Goal: Task Accomplishment & Management: Use online tool/utility

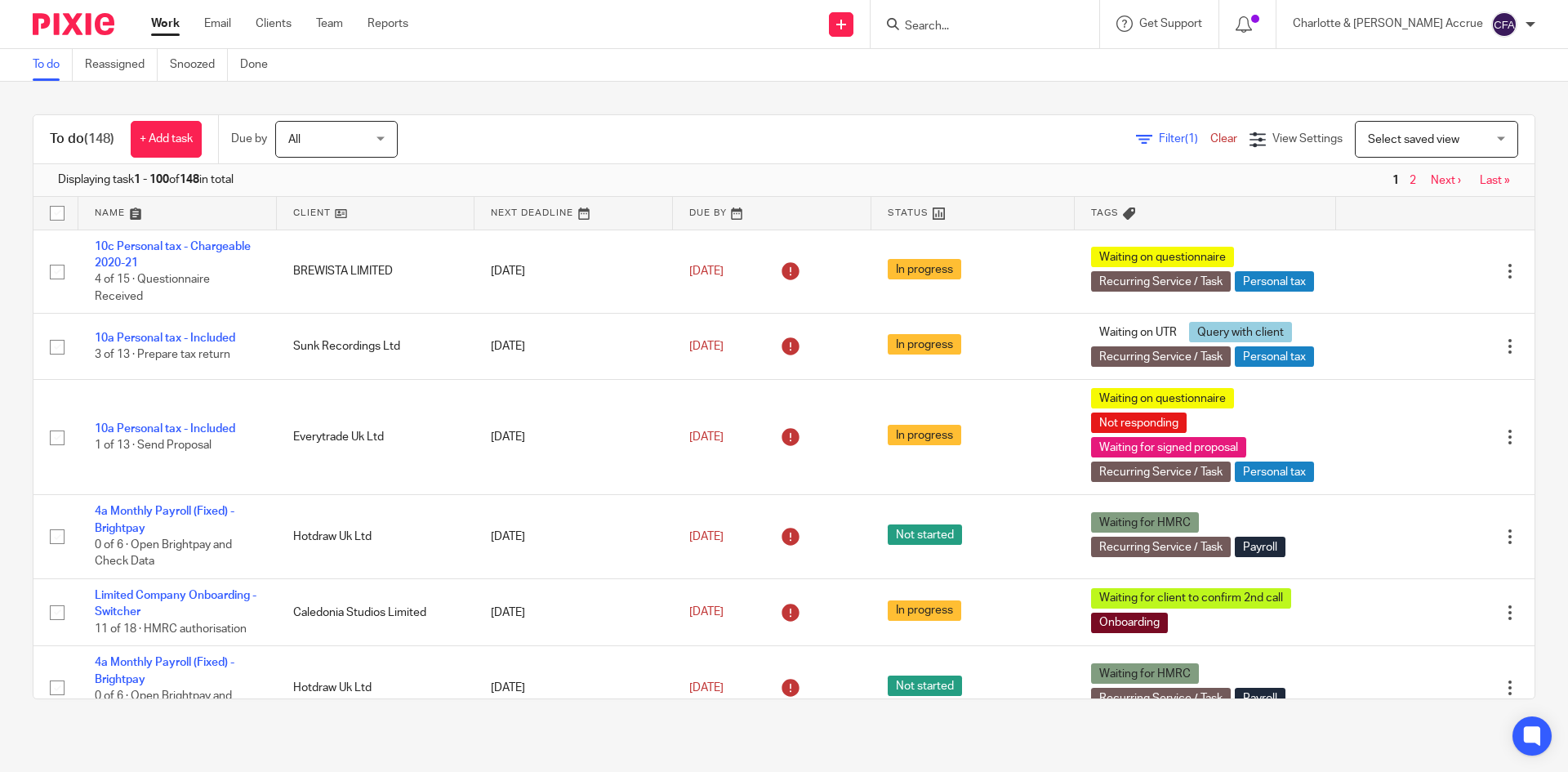
click at [986, 20] on input "Search" at bounding box center [977, 27] width 147 height 15
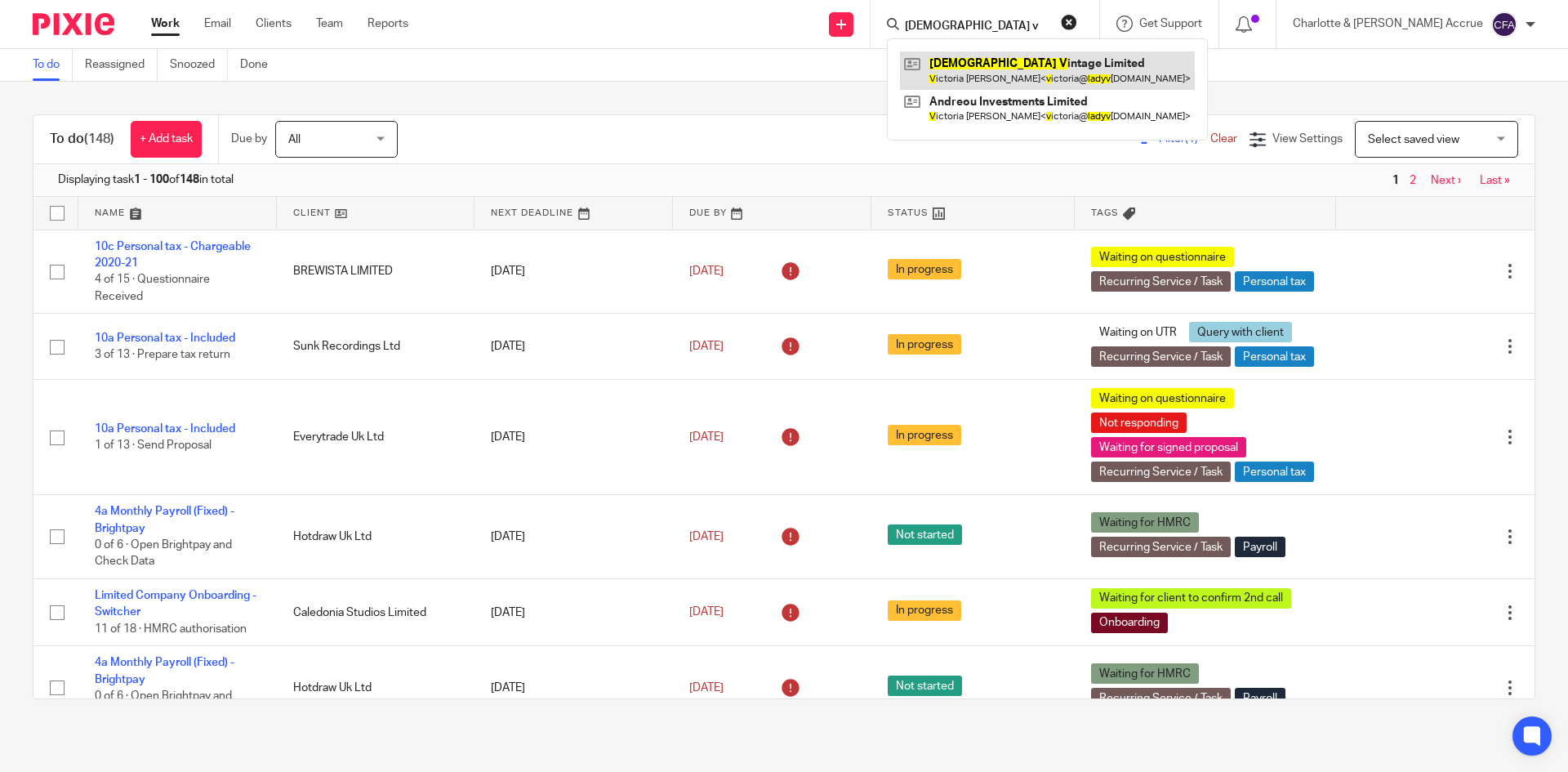
type input "lady v"
click at [1021, 59] on link at bounding box center [1047, 70] width 295 height 37
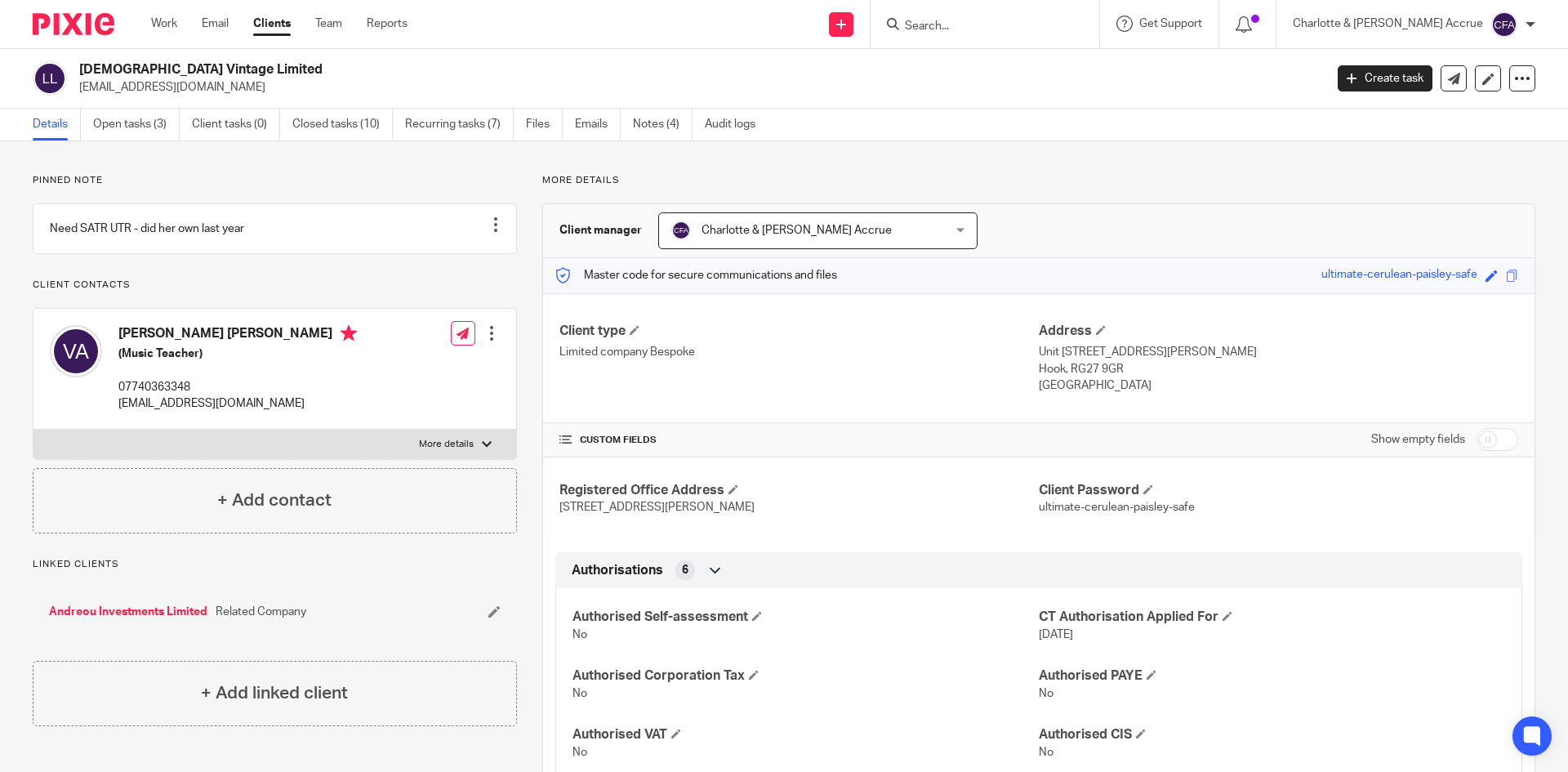
click at [473, 455] on label "More details" at bounding box center [275, 445] width 482 height 29
click at [34, 430] on input "More details" at bounding box center [33, 429] width 1 height 1
checkbox input "true"
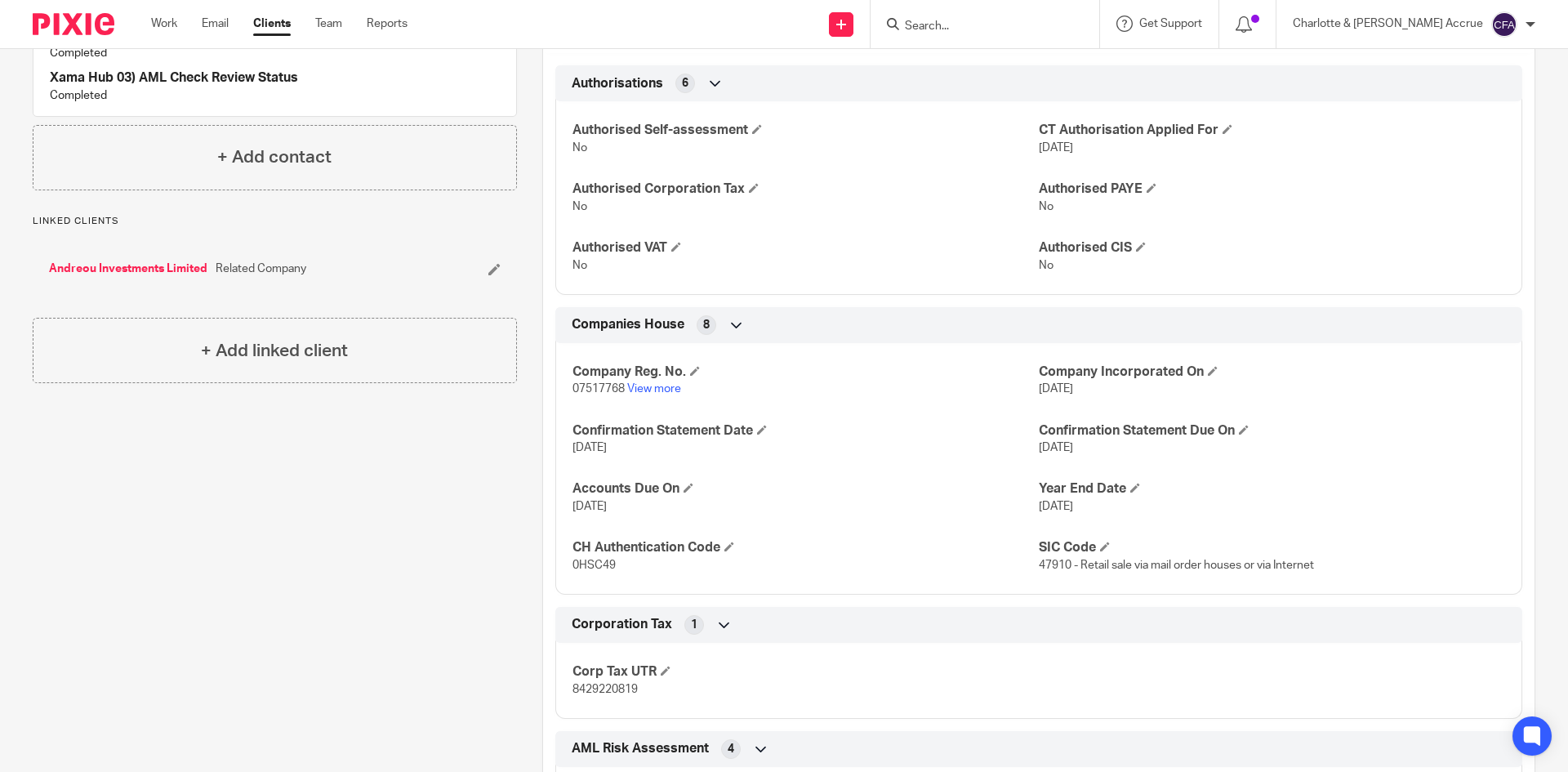
scroll to position [490, 0]
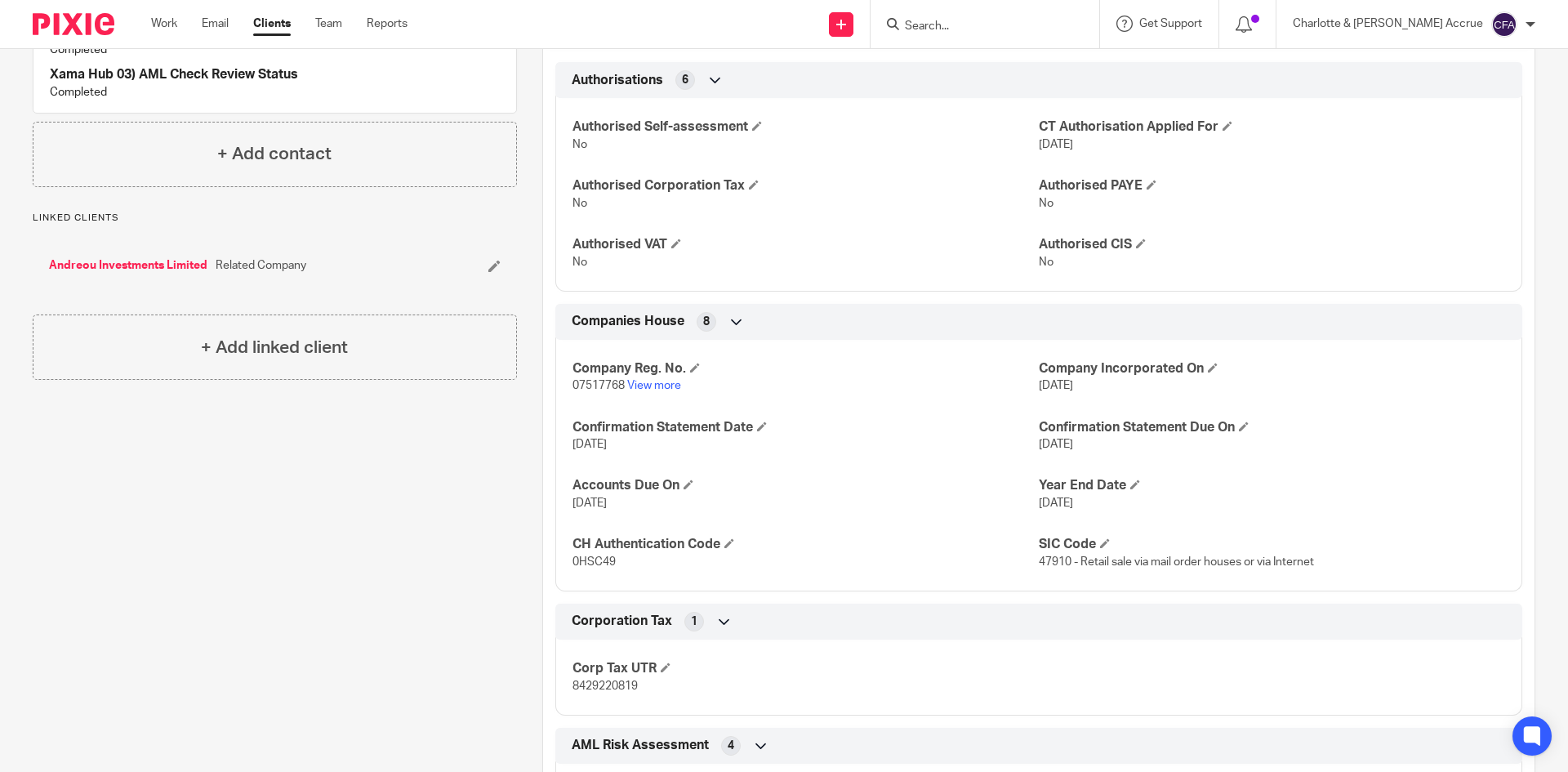
click at [579, 384] on span "07517768" at bounding box center [599, 386] width 53 height 12
copy p "07517768"
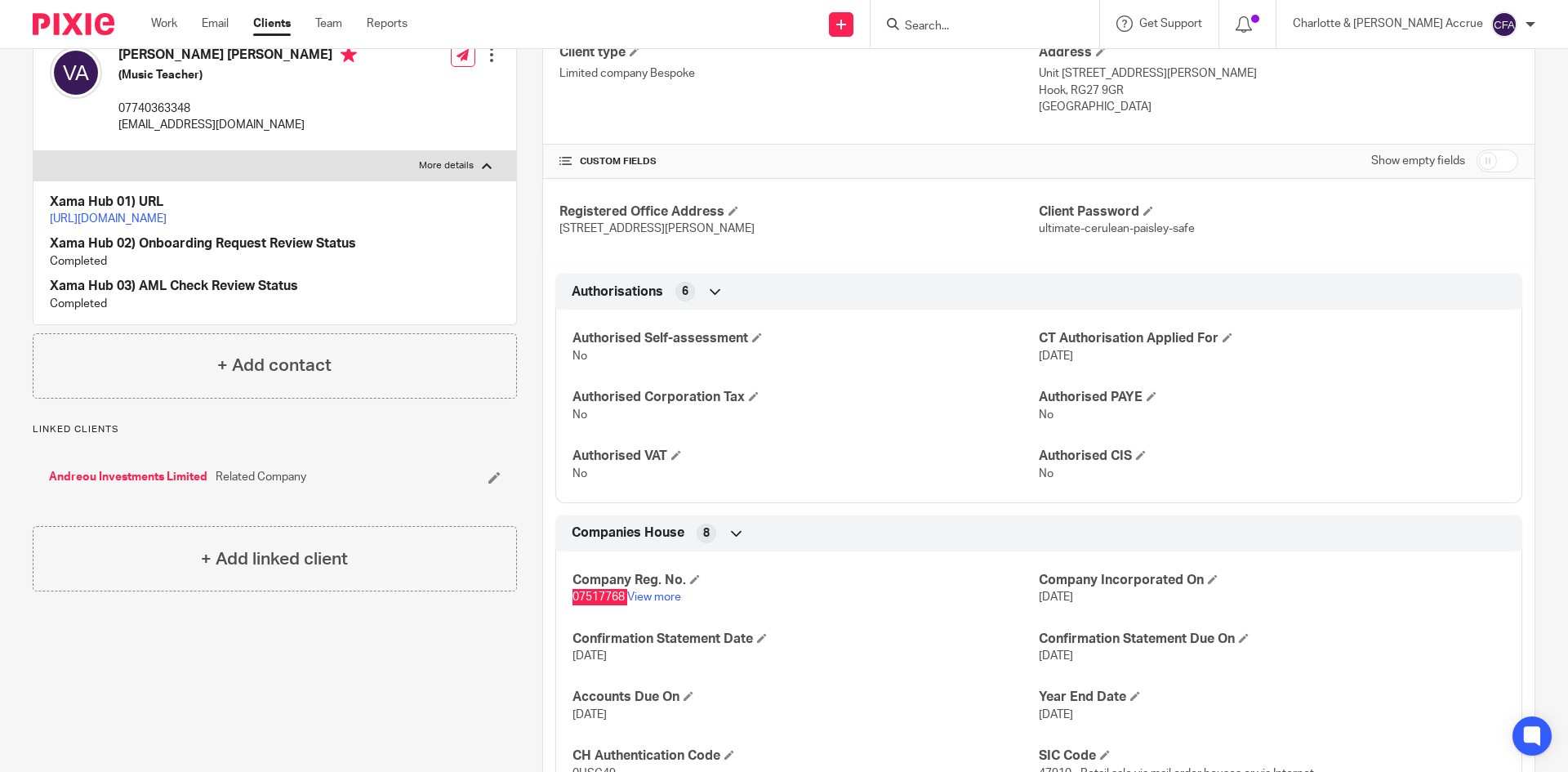
scroll to position [0, 0]
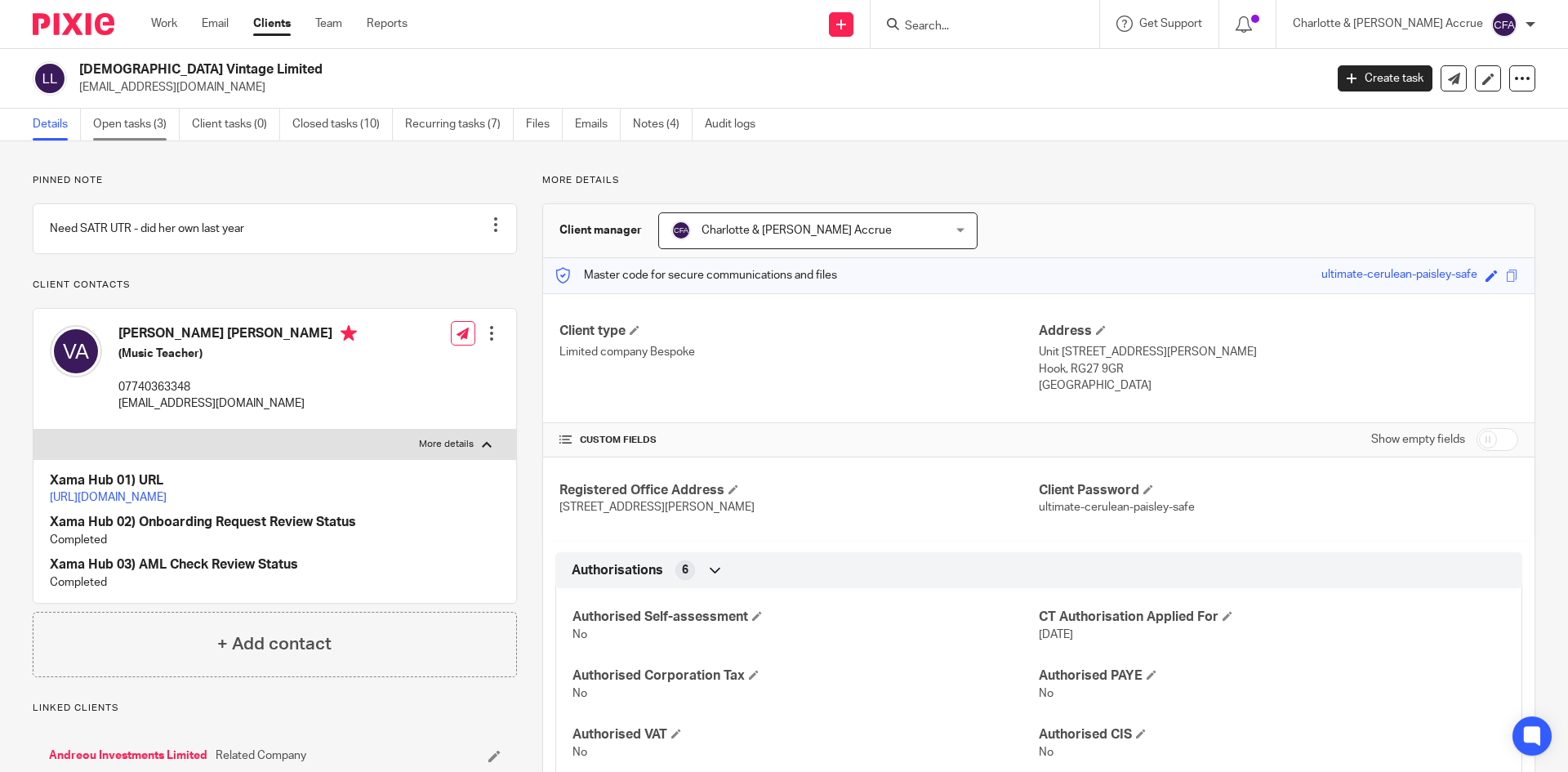
click at [160, 123] on link "Open tasks (3)" at bounding box center [136, 124] width 86 height 32
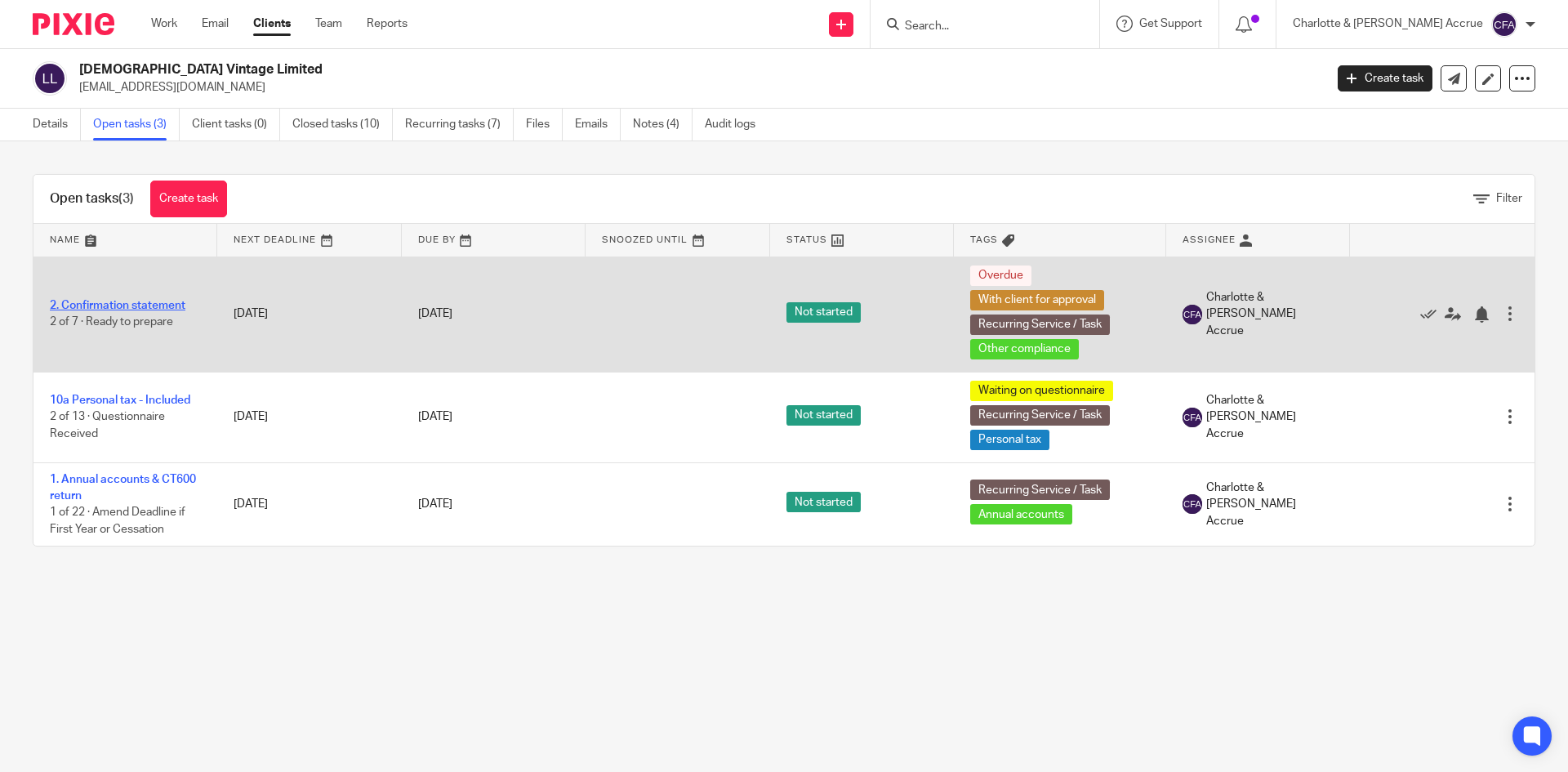
click at [134, 307] on link "2. Confirmation statement" at bounding box center [117, 305] width 135 height 12
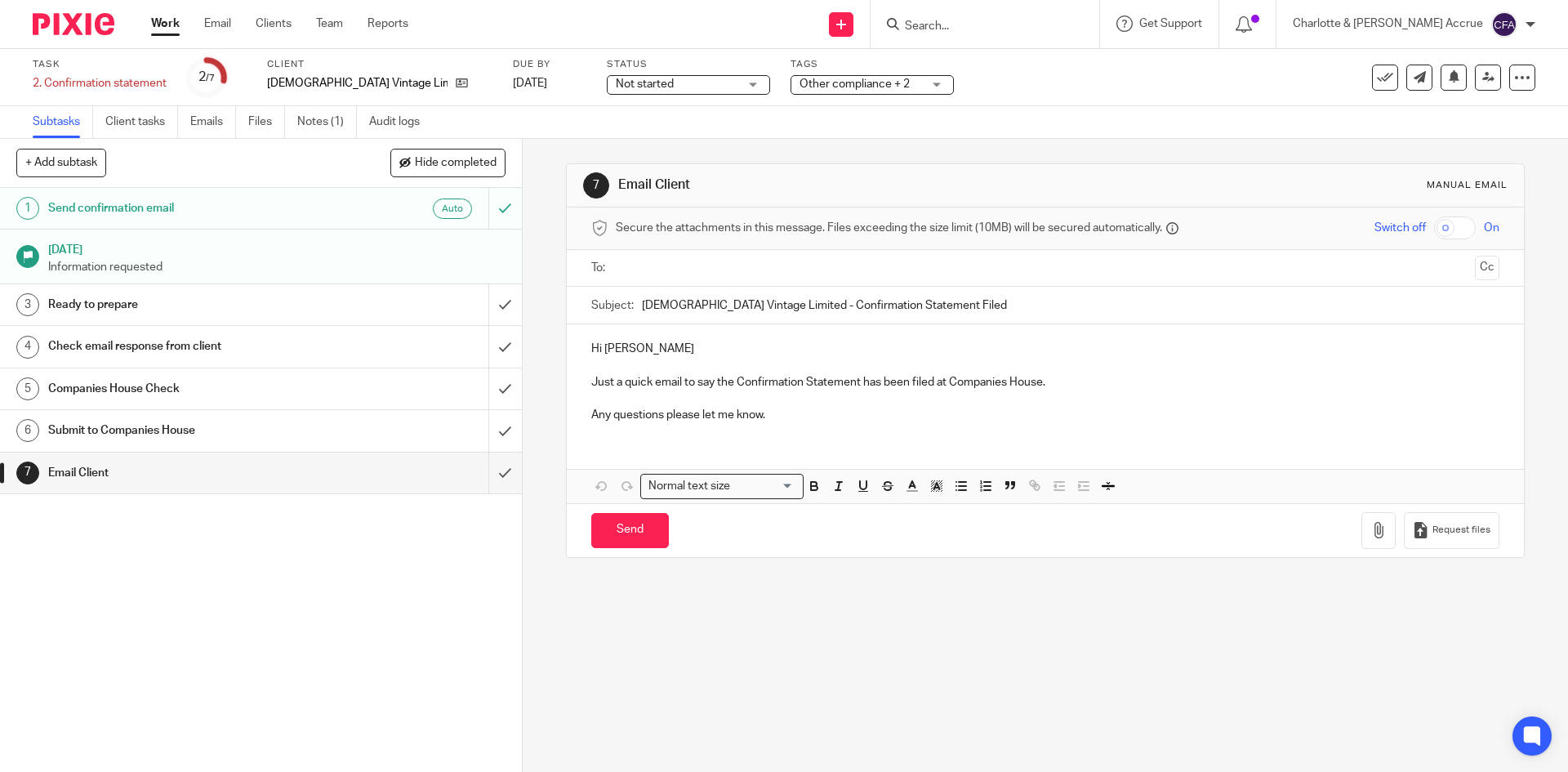
click at [621, 270] on input "text" at bounding box center [1044, 268] width 846 height 19
click at [629, 537] on input "Send" at bounding box center [630, 533] width 78 height 35
type input "Sent"
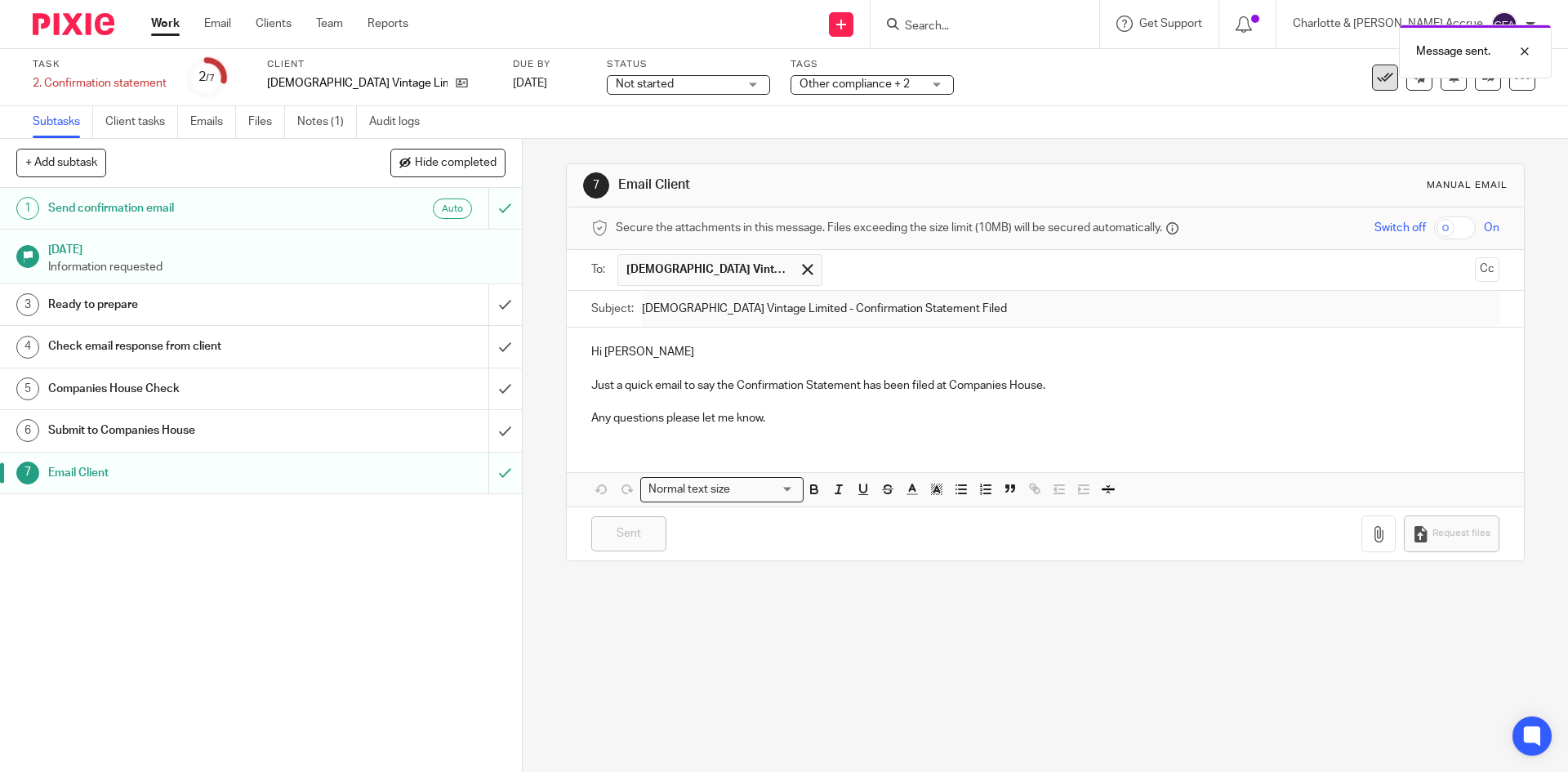
drag, startPoint x: 1369, startPoint y: 75, endPoint x: 1371, endPoint y: 86, distance: 11.2
click at [1371, 77] on div "Message sent." at bounding box center [1167, 47] width 767 height 62
click at [1372, 86] on button at bounding box center [1385, 77] width 26 height 26
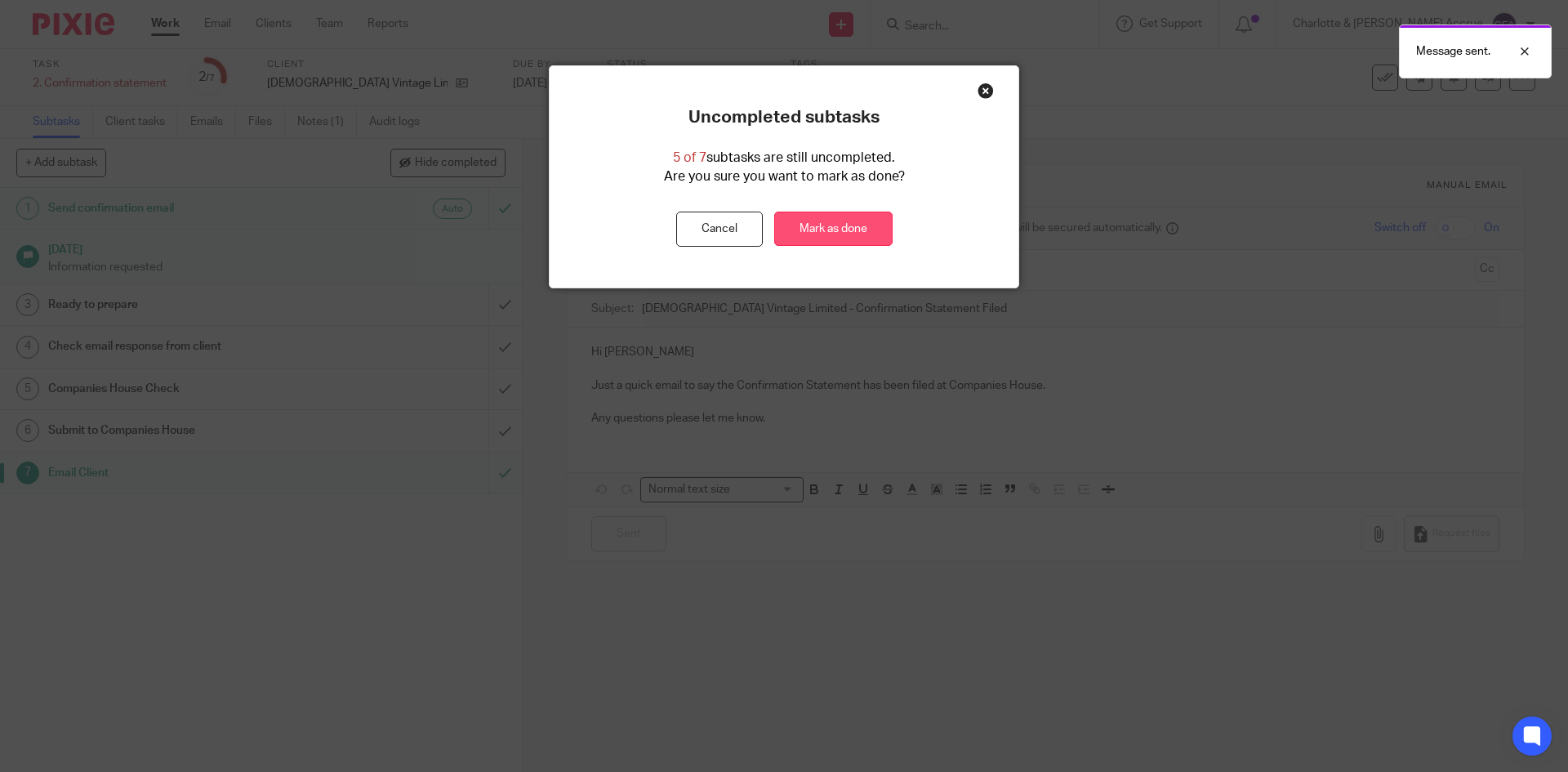
click at [834, 218] on link "Mark as done" at bounding box center [833, 229] width 119 height 35
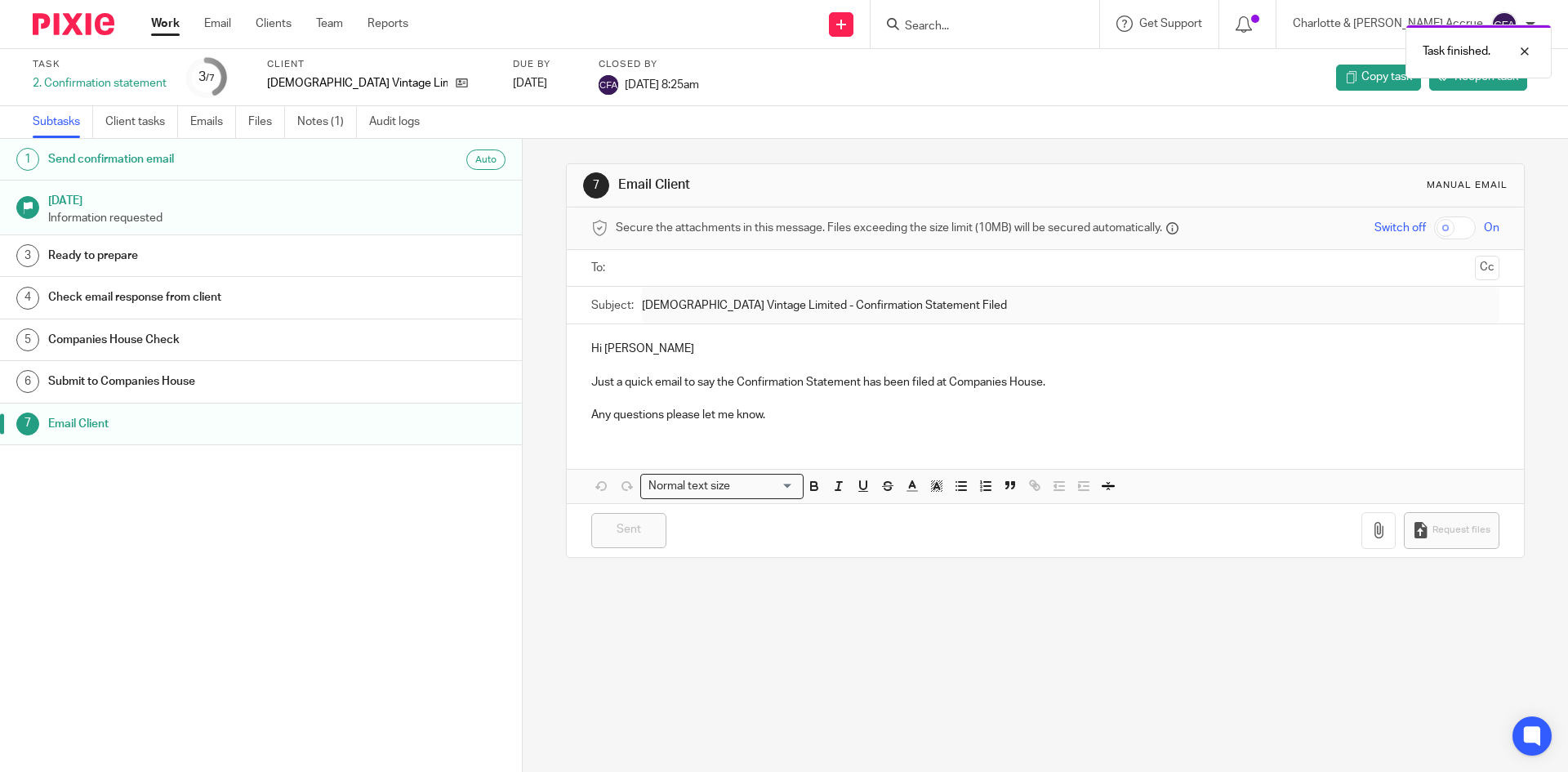
click at [1036, 27] on div "Task finished." at bounding box center [1167, 47] width 767 height 62
click at [1026, 17] on div "Task finished." at bounding box center [1167, 47] width 767 height 62
click at [1529, 49] on div at bounding box center [1512, 52] width 44 height 20
click at [975, 31] on input "Search" at bounding box center [977, 27] width 147 height 15
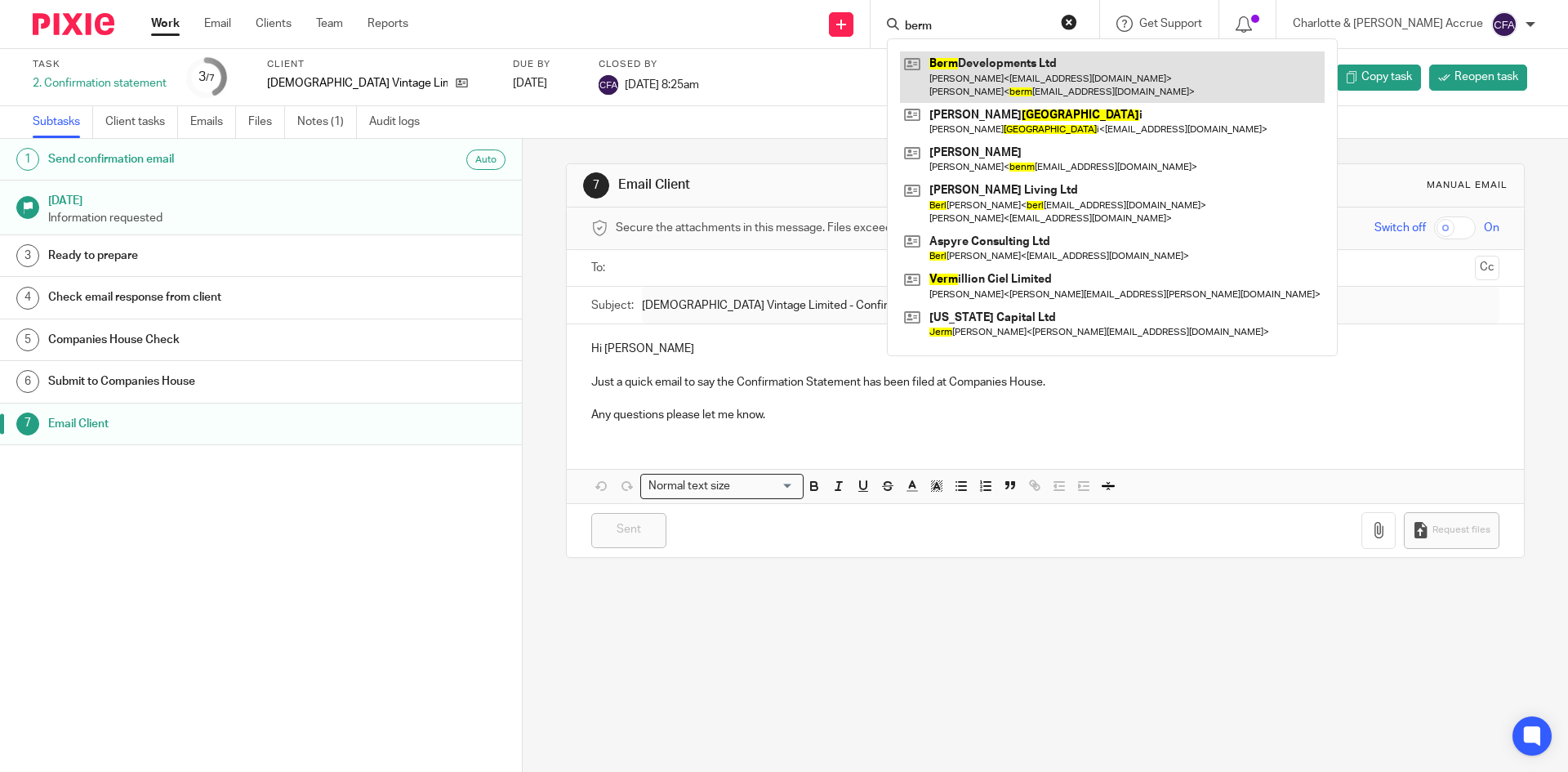
type input "berm"
click at [1020, 67] on link at bounding box center [1112, 77] width 424 height 51
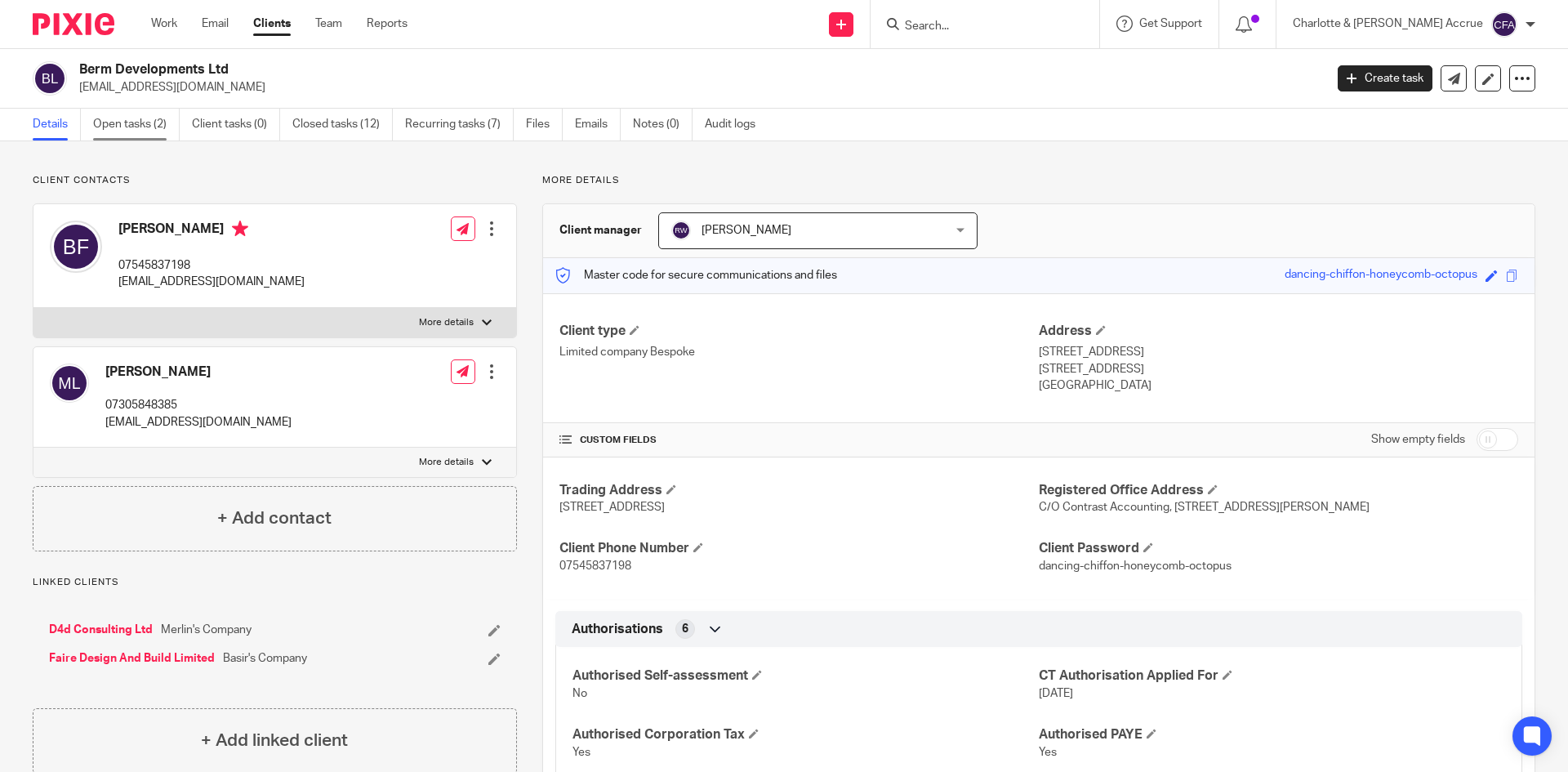
click at [128, 135] on link "Open tasks (2)" at bounding box center [136, 124] width 86 height 32
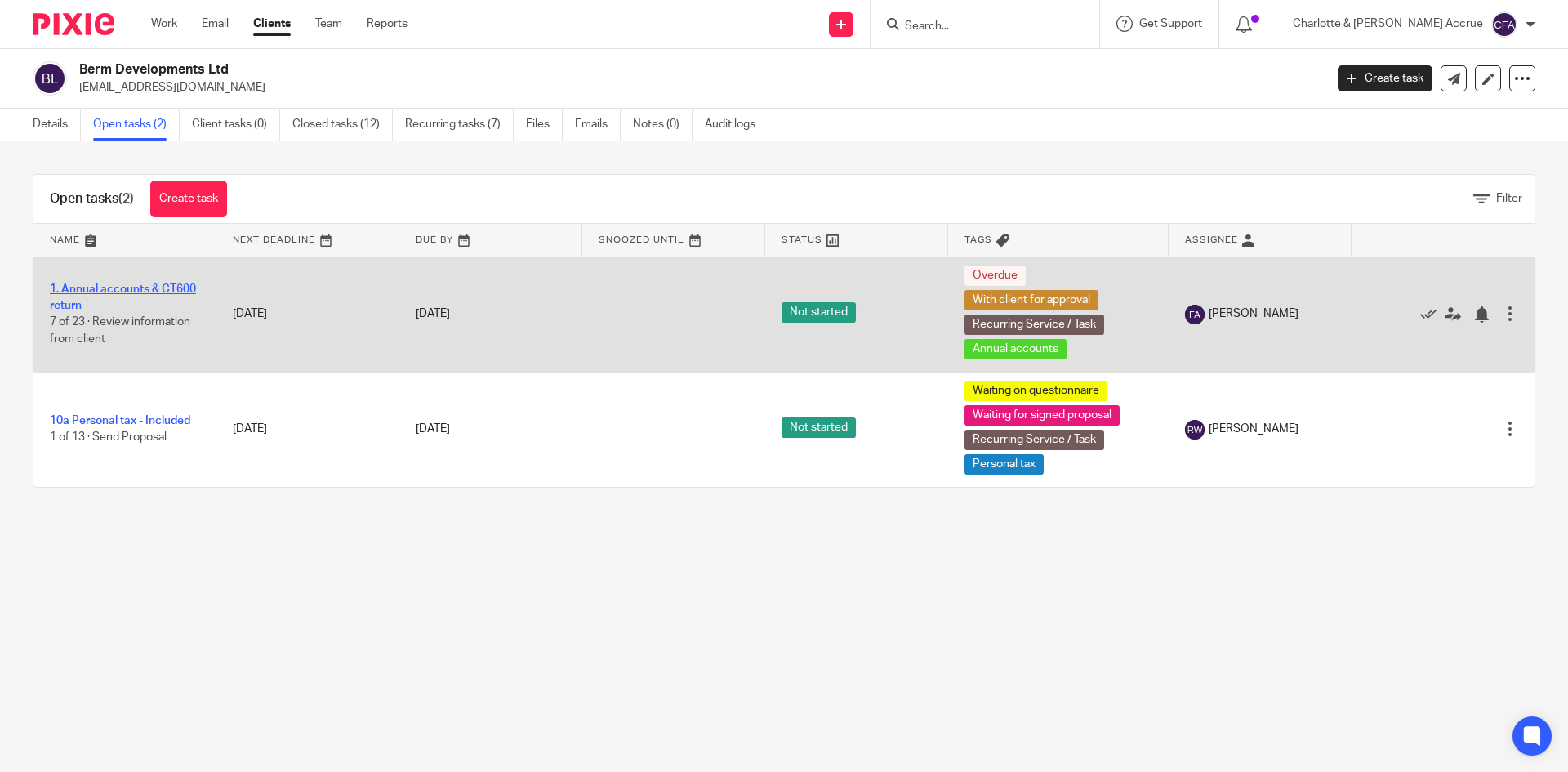
click at [139, 291] on link "1. Annual accounts & CT600 return" at bounding box center [122, 297] width 146 height 28
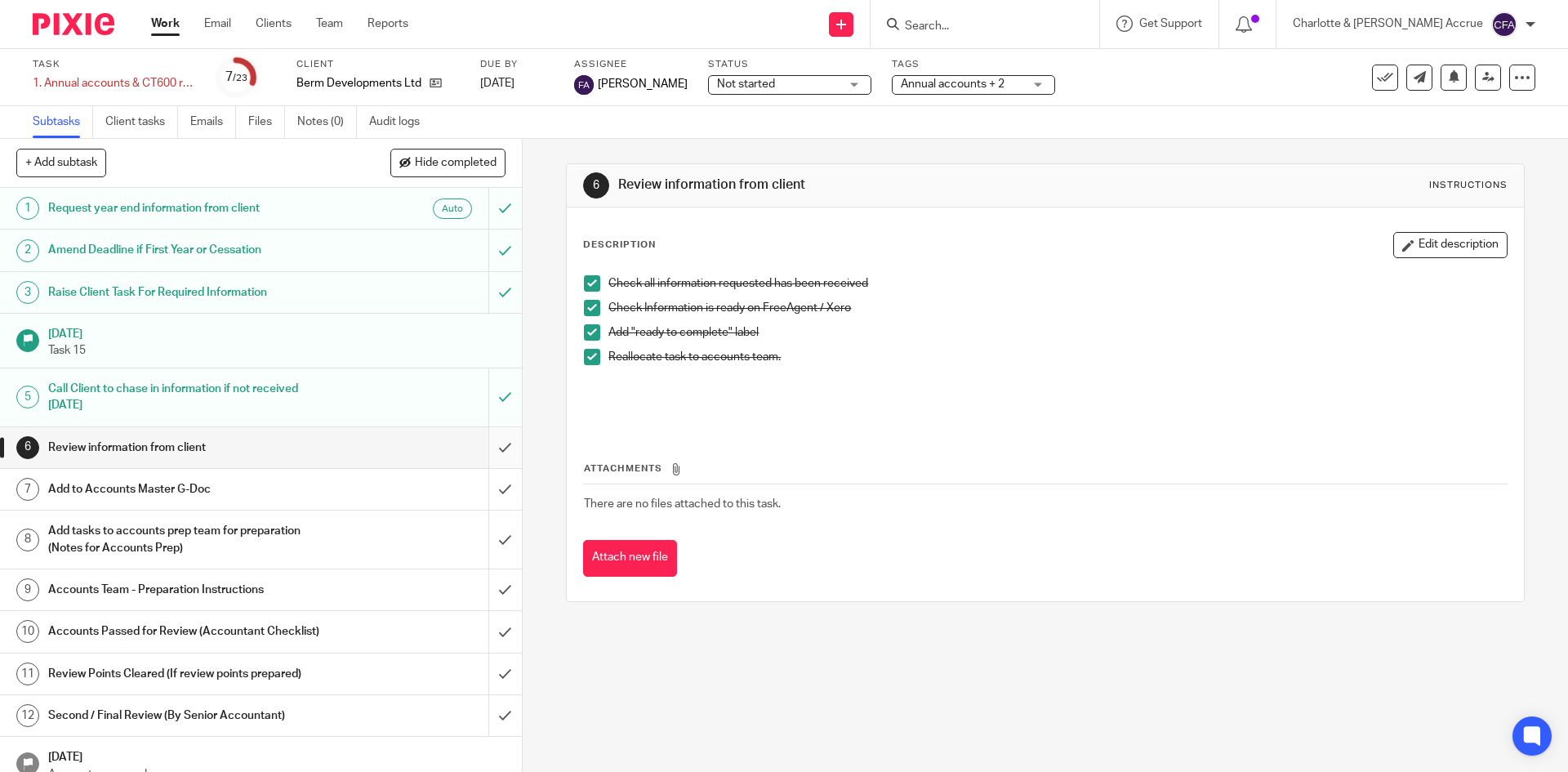
click at [479, 440] on input "submit" at bounding box center [260, 447] width 521 height 41
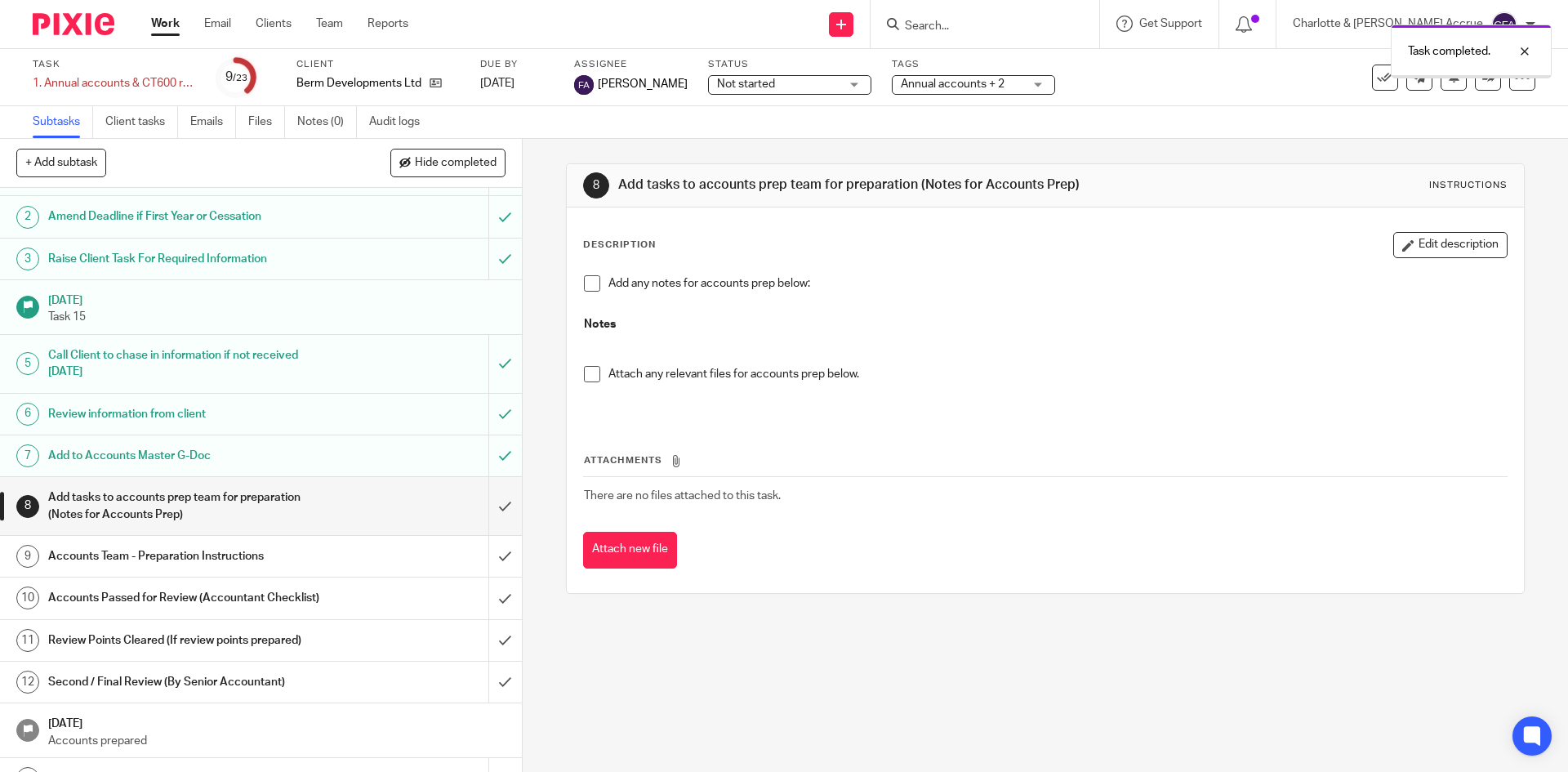
scroll to position [408, 0]
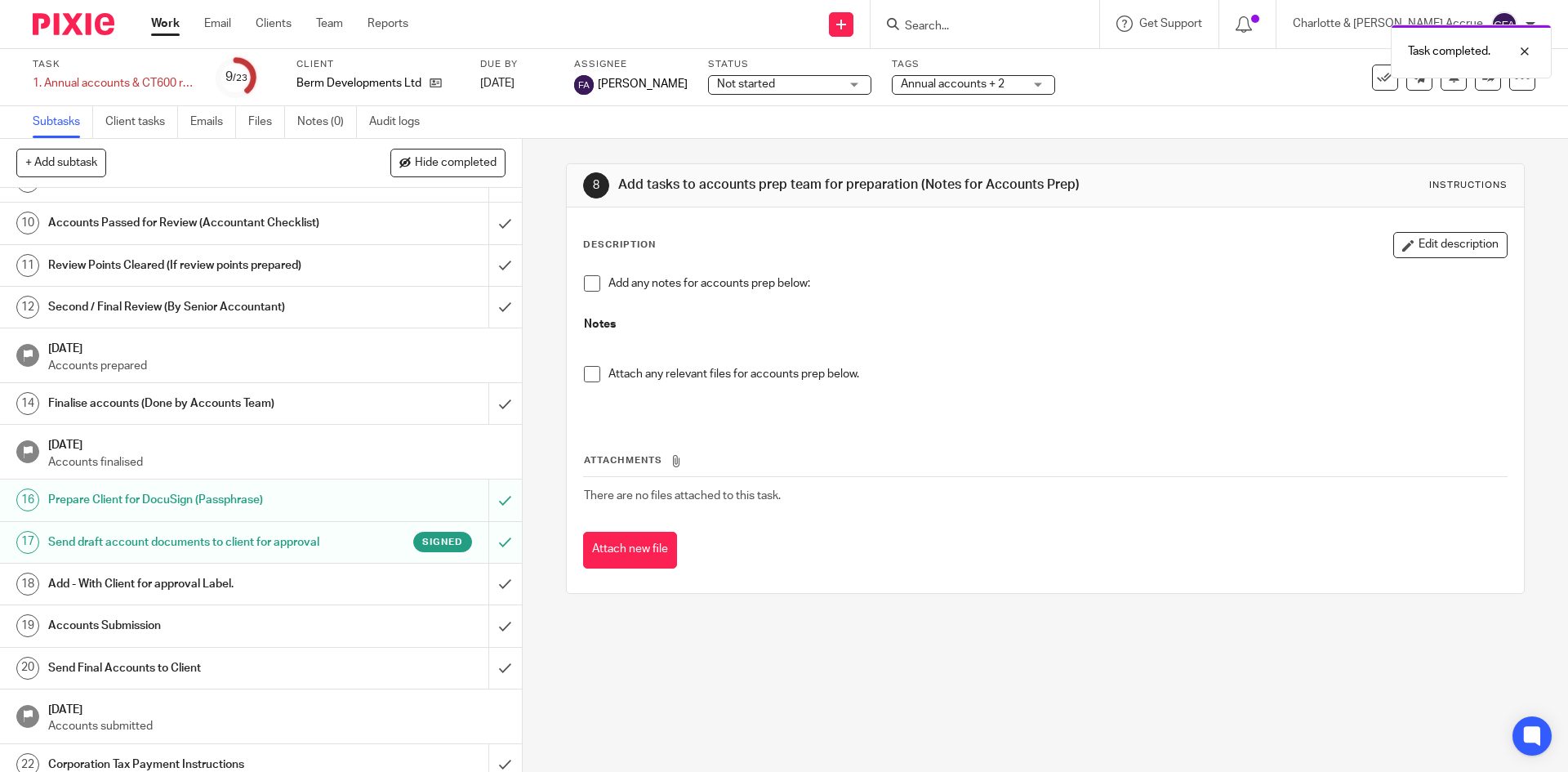
click at [229, 677] on h1 "Send Final Accounts to Client" at bounding box center [190, 668] width 283 height 24
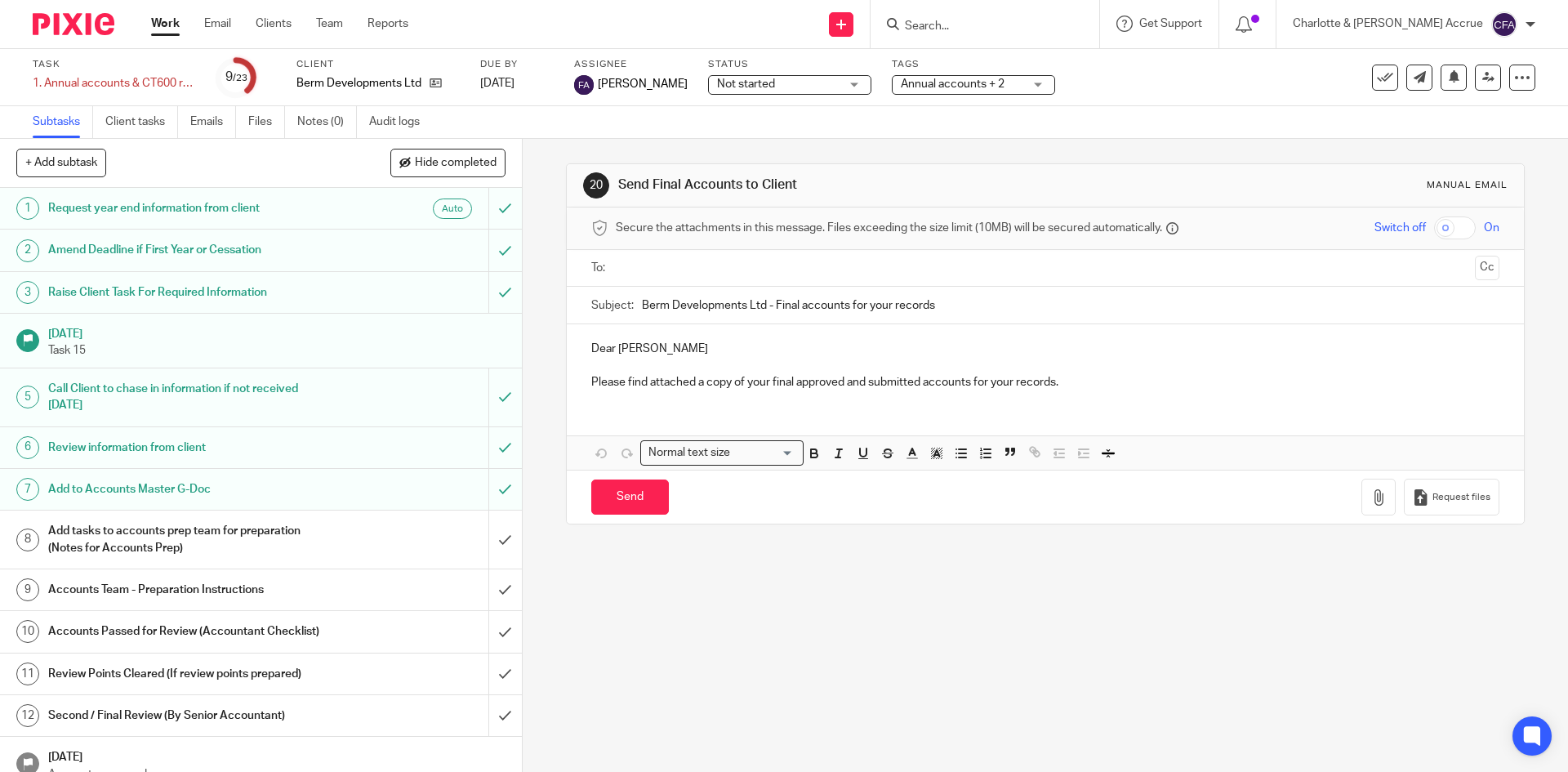
click at [745, 268] on input "text" at bounding box center [1044, 268] width 846 height 19
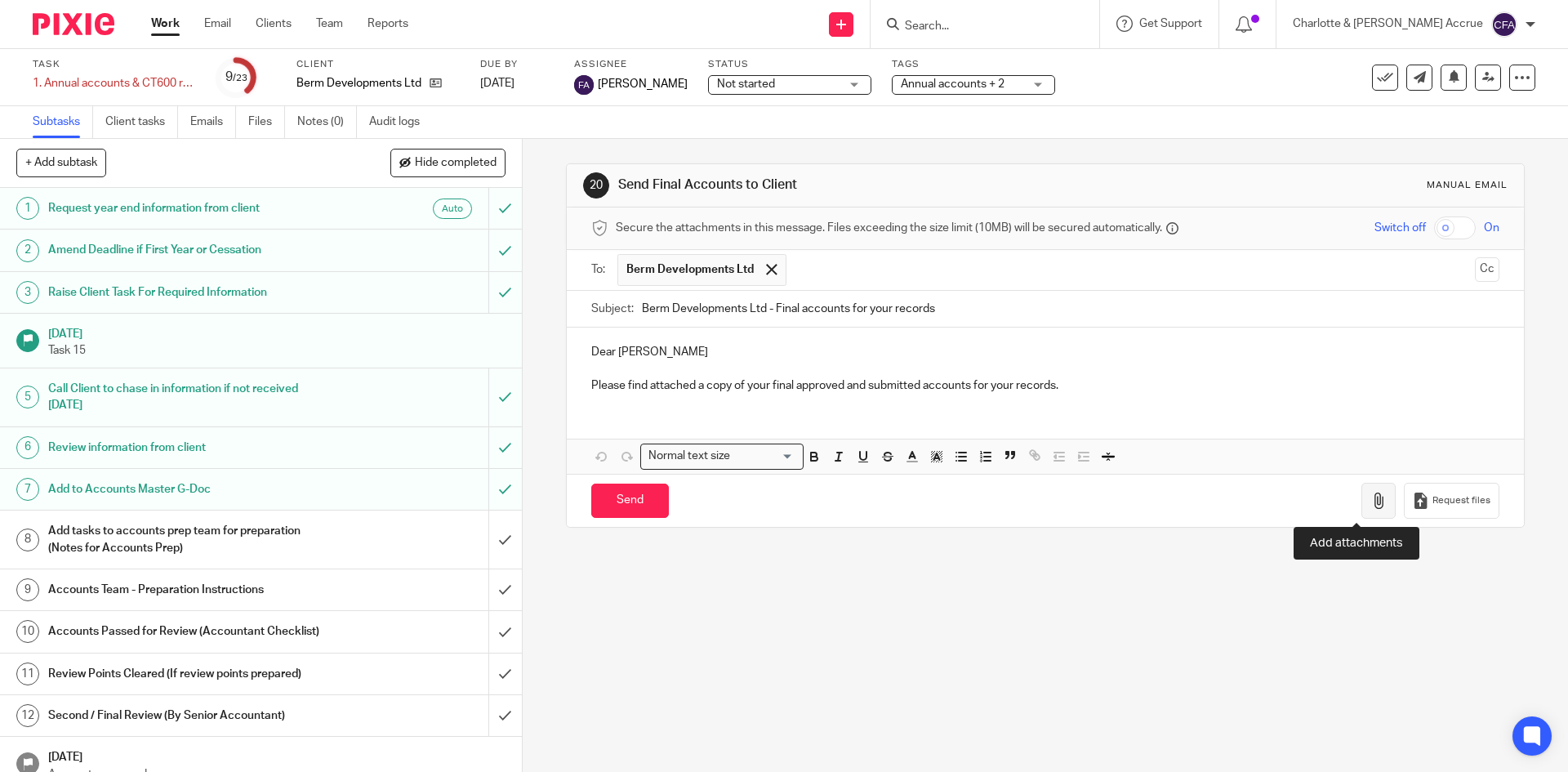
click at [1361, 500] on button "button" at bounding box center [1378, 501] width 34 height 37
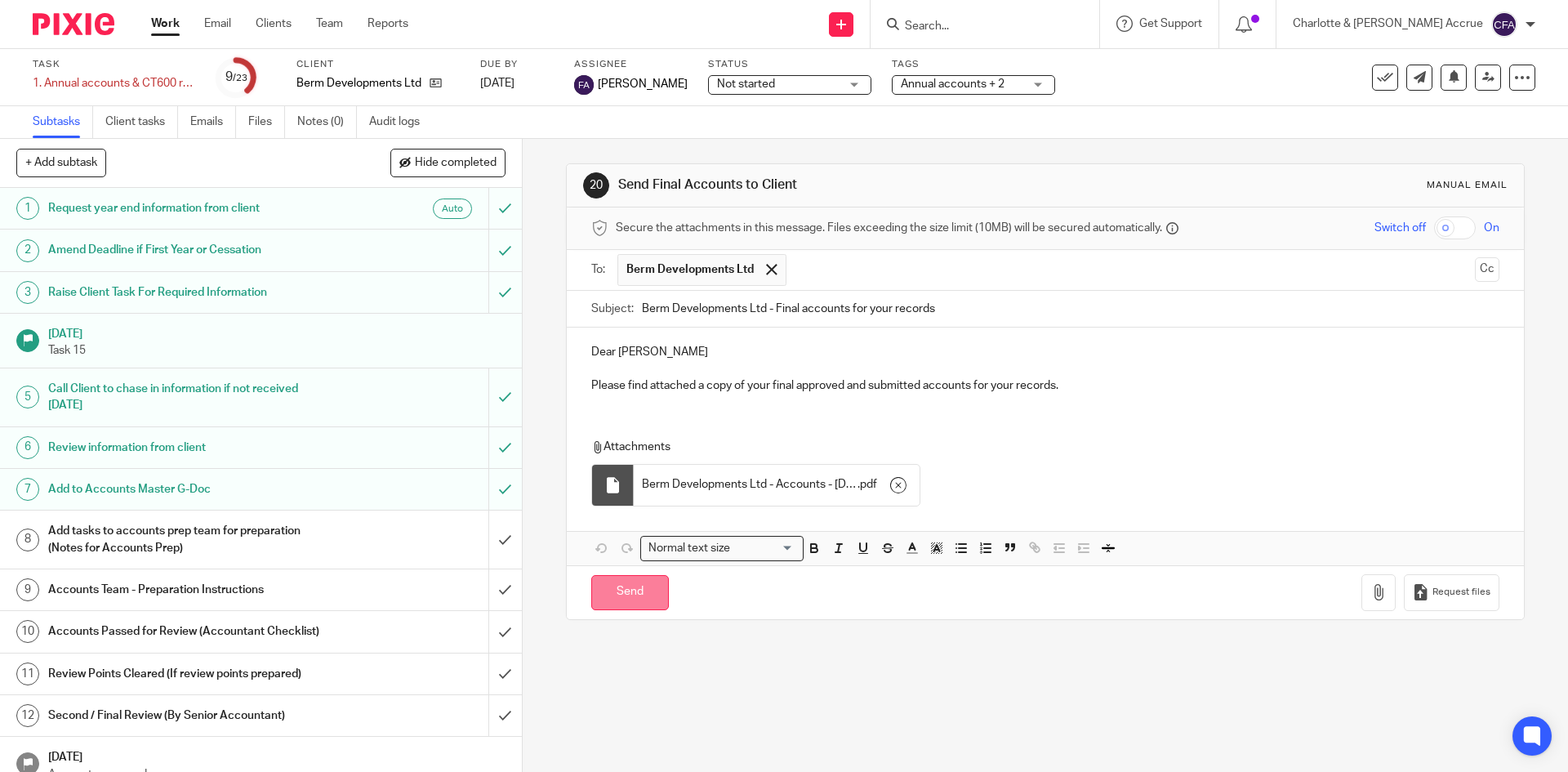
click at [620, 601] on input "Send" at bounding box center [630, 592] width 78 height 35
type input "Sent"
click at [989, 27] on div "Message sent." at bounding box center [1167, 47] width 767 height 62
click at [989, 24] on div "Message sent." at bounding box center [1167, 47] width 767 height 62
click at [1525, 47] on div at bounding box center [1512, 52] width 44 height 20
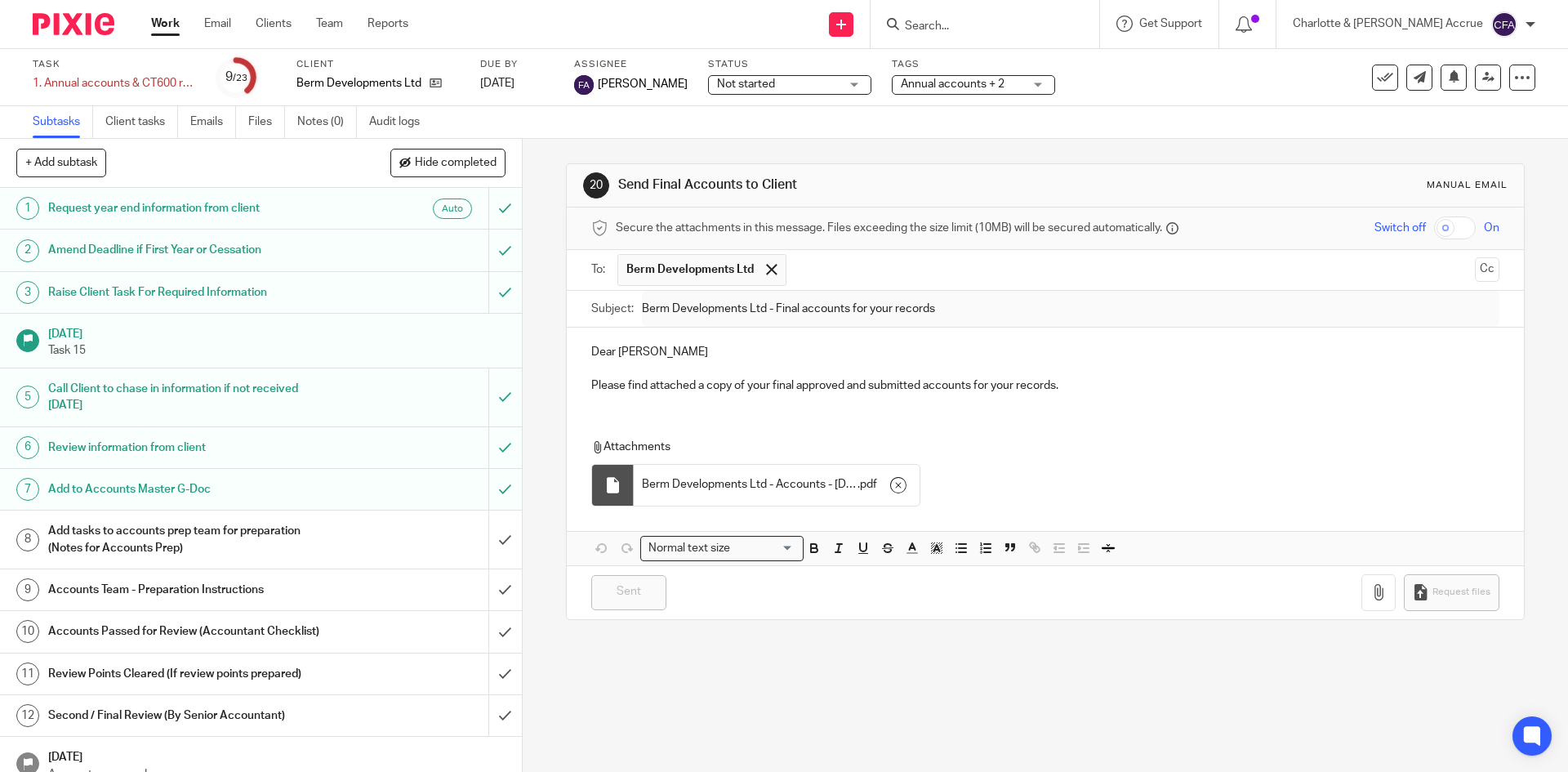
click at [1044, 20] on input "Search" at bounding box center [977, 27] width 147 height 15
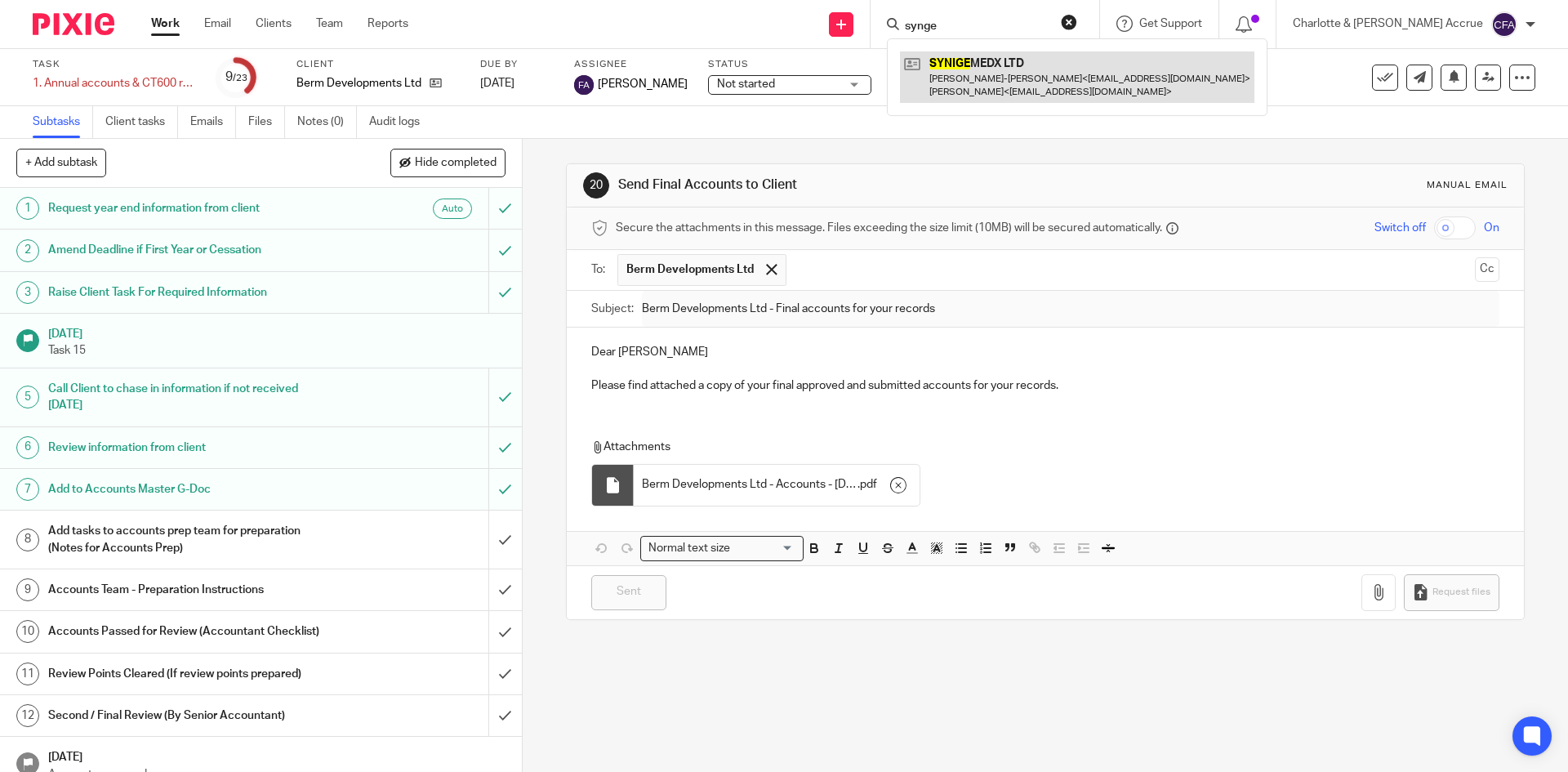
type input "synge"
click at [1057, 87] on link at bounding box center [1076, 77] width 355 height 51
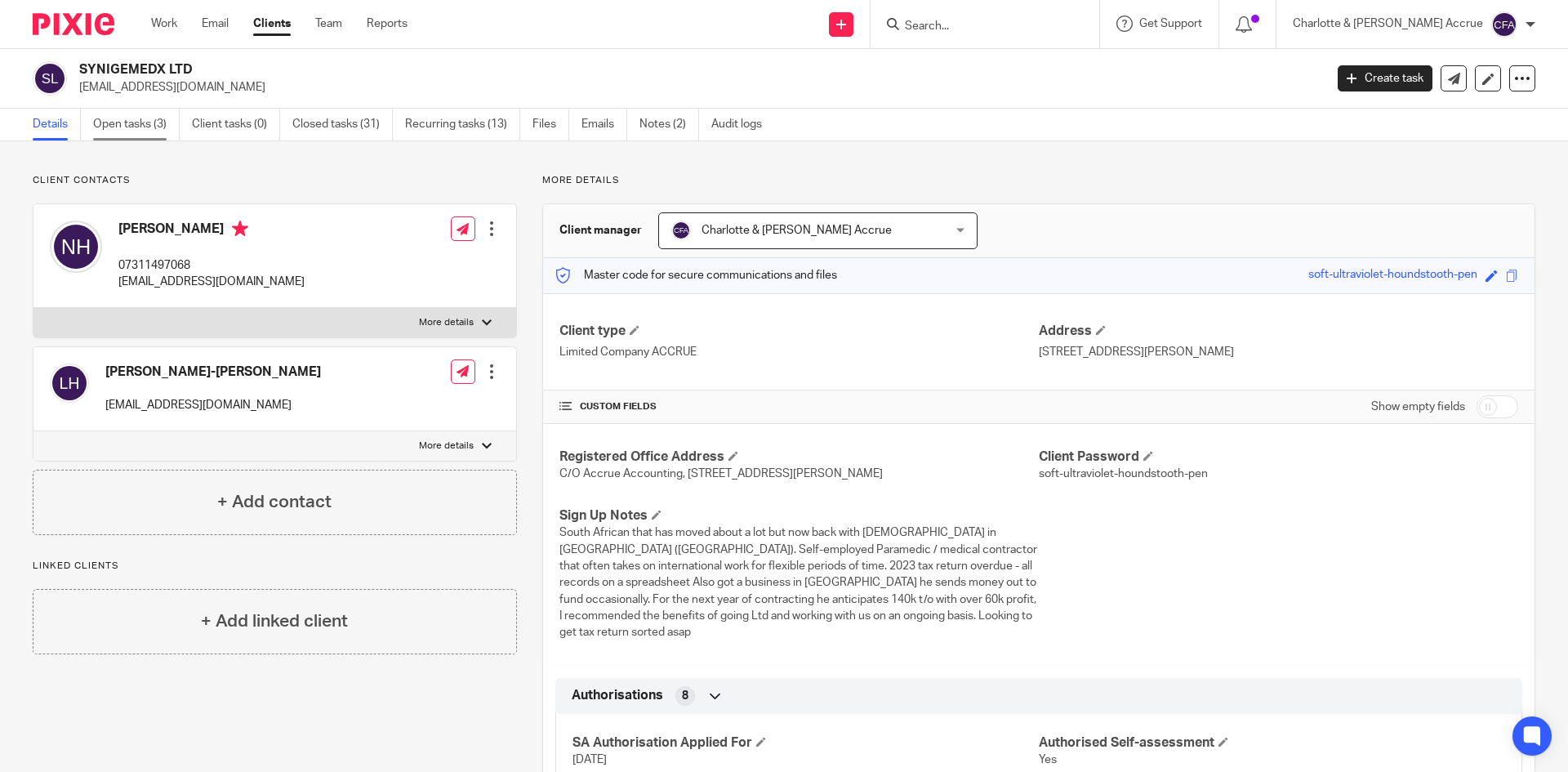
click at [135, 123] on link "Open tasks (3)" at bounding box center [136, 124] width 86 height 32
